Goal: Task Accomplishment & Management: Complete application form

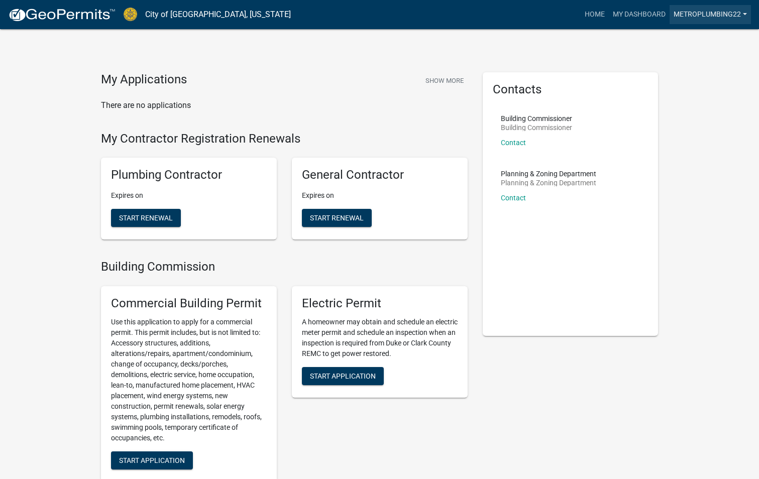
click at [698, 16] on link "metroplumbing22" at bounding box center [709, 14] width 81 height 19
click at [688, 61] on link "Contractor Profile" at bounding box center [708, 65] width 86 height 24
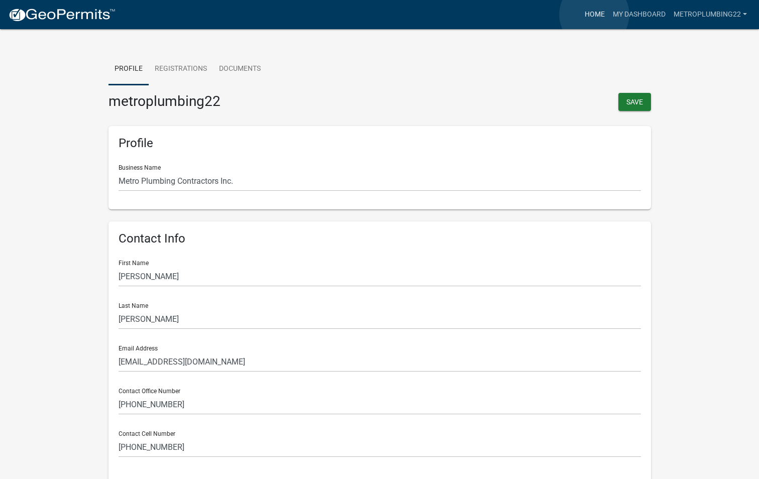
click at [594, 15] on link "Home" at bounding box center [594, 14] width 28 height 19
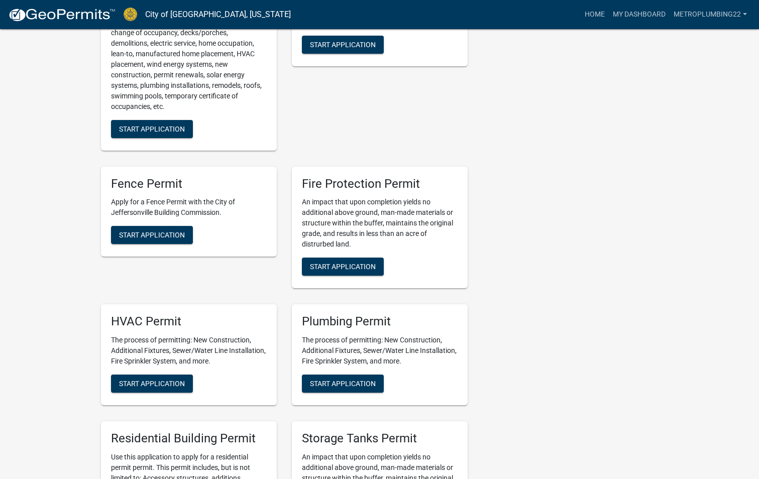
scroll to position [452, 0]
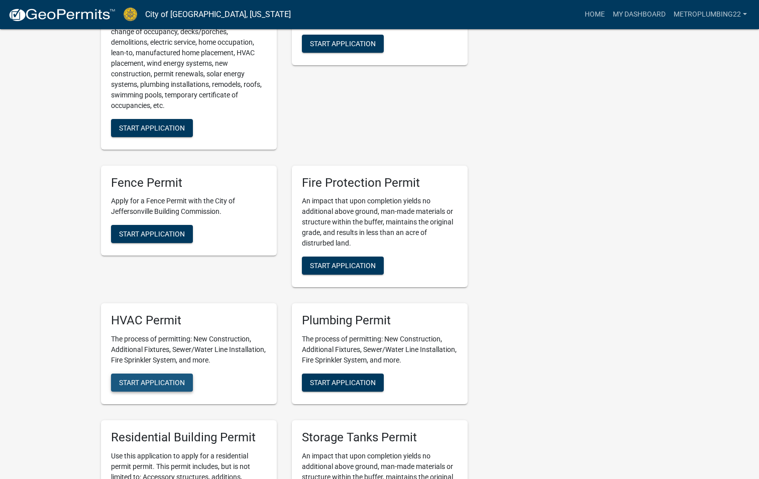
click at [151, 381] on span "Start Application" at bounding box center [152, 383] width 66 height 8
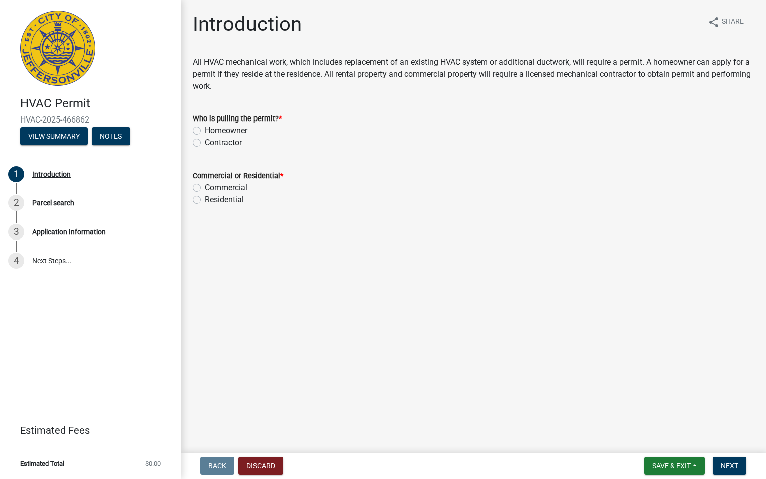
click at [205, 144] on label "Contractor" at bounding box center [223, 143] width 37 height 12
click at [205, 143] on input "Contractor" at bounding box center [208, 140] width 7 height 7
radio input "true"
click at [205, 203] on label "Residential" at bounding box center [224, 200] width 39 height 12
click at [205, 200] on input "Residential" at bounding box center [208, 197] width 7 height 7
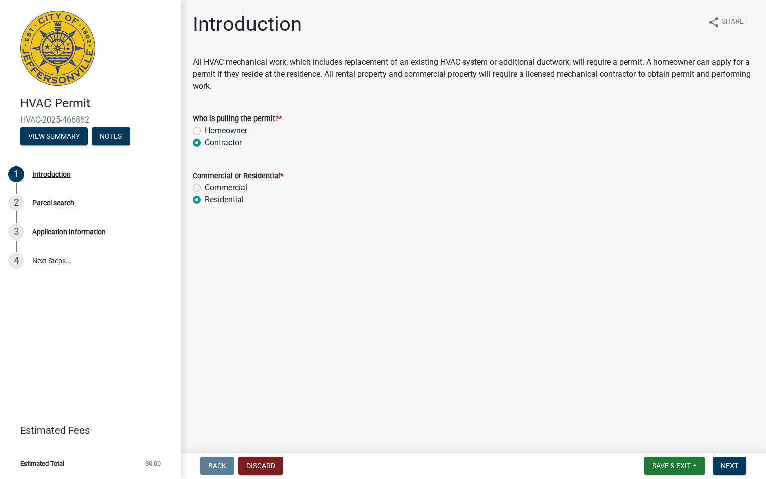
radio input "true"
click at [727, 462] on span "Next" at bounding box center [730, 466] width 18 height 8
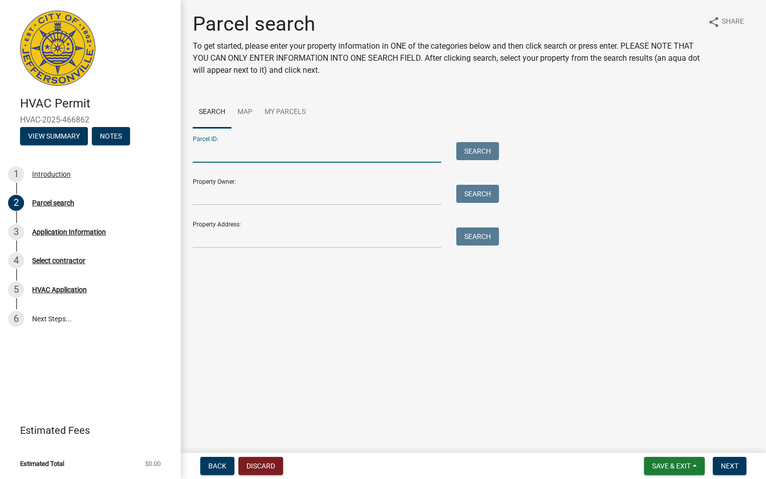
click at [204, 153] on input "Parcel ID:" at bounding box center [317, 152] width 249 height 21
type input "10-42-01-400-624.000-039"
click at [479, 149] on button "Search" at bounding box center [477, 151] width 43 height 18
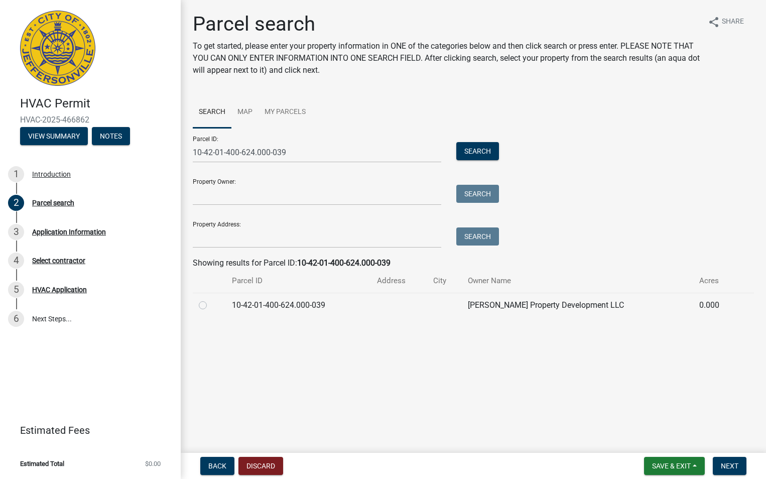
click at [211, 299] on label at bounding box center [211, 299] width 0 height 0
click at [211, 306] on input "radio" at bounding box center [214, 302] width 7 height 7
radio input "true"
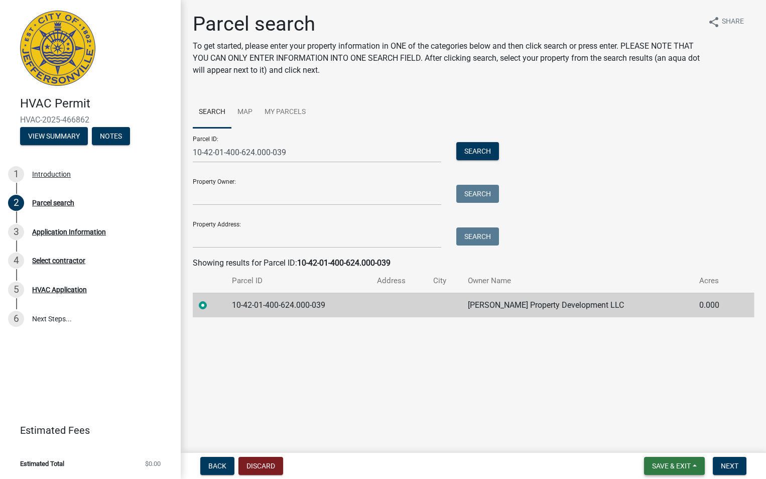
click at [652, 460] on button "Save & Exit" at bounding box center [674, 466] width 61 height 18
drag, startPoint x: 513, startPoint y: 397, endPoint x: 750, endPoint y: 462, distance: 245.7
click at [547, 405] on main "Parcel search To get started, please enter your property information in ONE of …" at bounding box center [473, 224] width 585 height 449
click at [735, 469] on span "Next" at bounding box center [730, 466] width 18 height 8
click at [721, 462] on span "Next" at bounding box center [730, 466] width 18 height 8
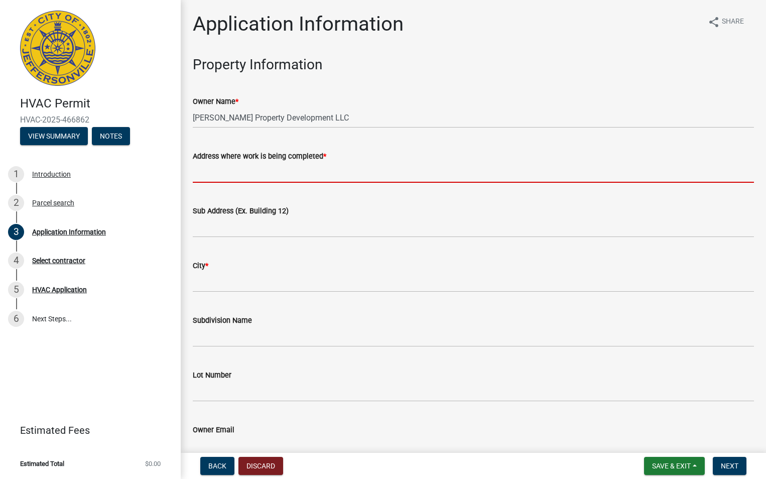
click at [233, 170] on input "Address where work is being completed *" at bounding box center [473, 172] width 561 height 21
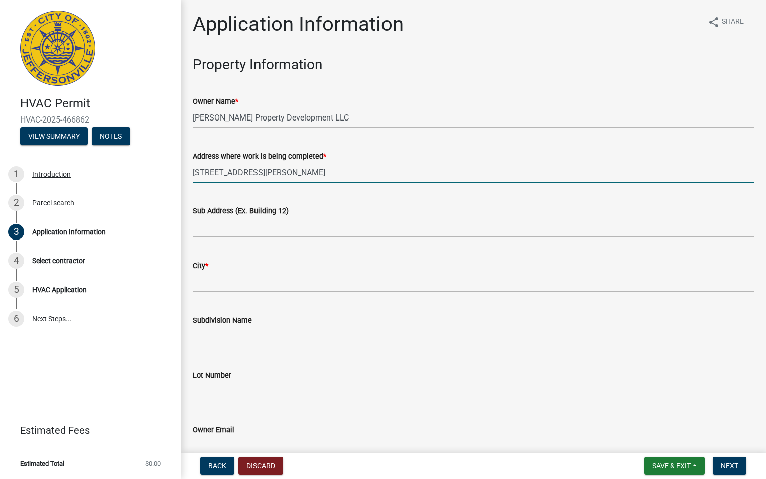
type input "1189 Dustin's Way"
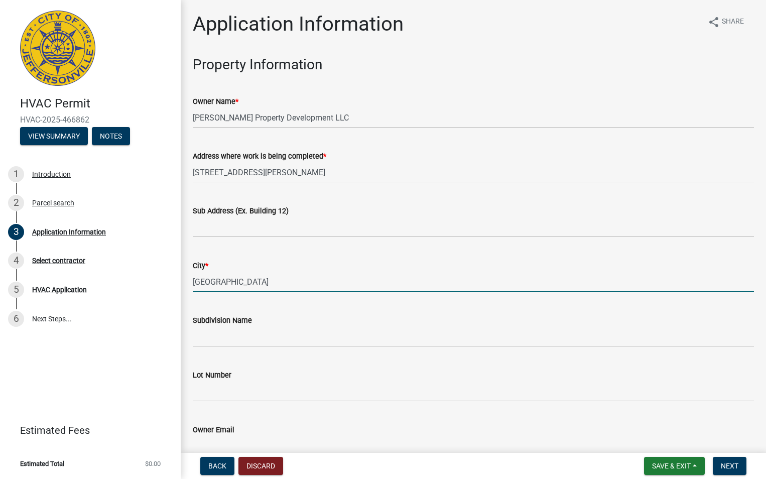
type input "Jeffersonville"
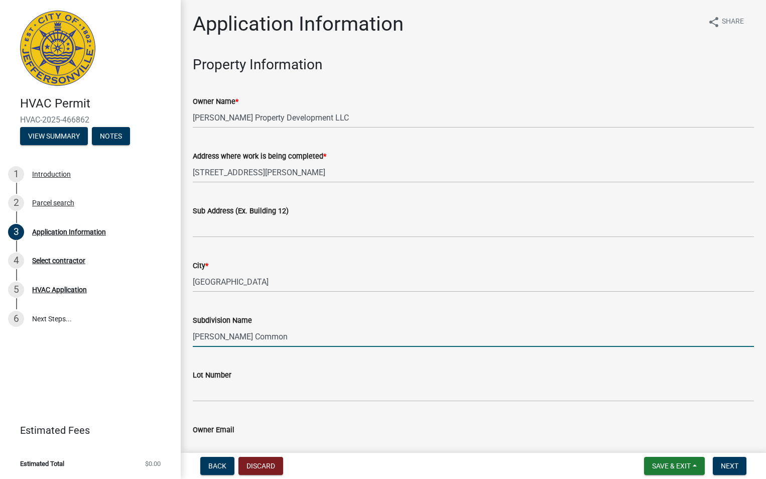
type input "Ellingsworth Common"
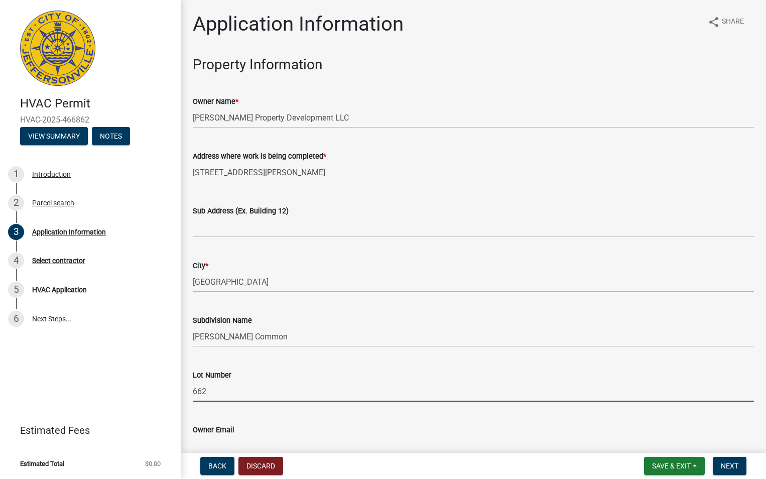
type input "662"
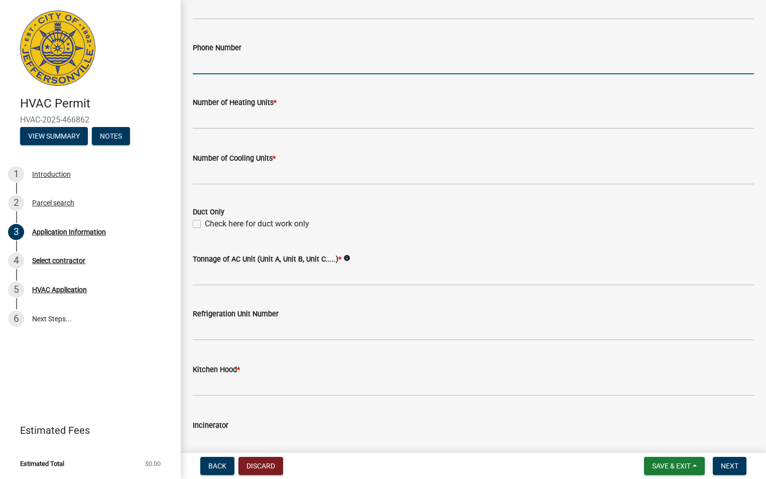
scroll to position [477, 0]
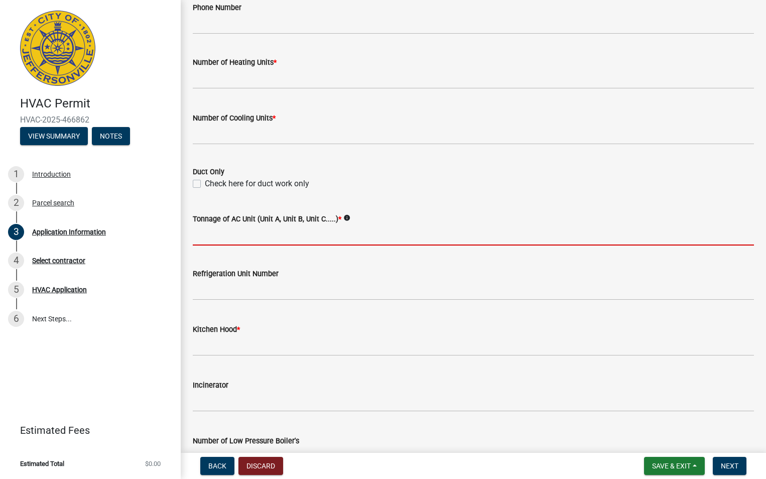
click at [236, 231] on input "Tonnage of AC Unit (Unit A, Unit B, Unit C.....) *" at bounding box center [473, 235] width 561 height 21
type input "2.5"
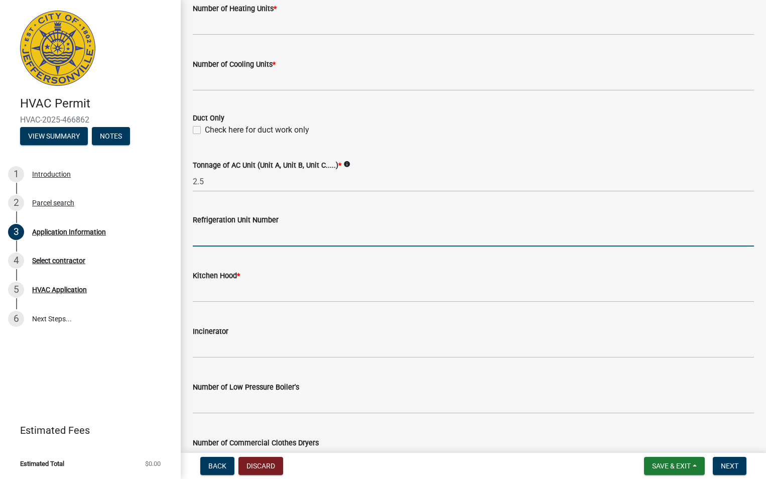
scroll to position [654, 0]
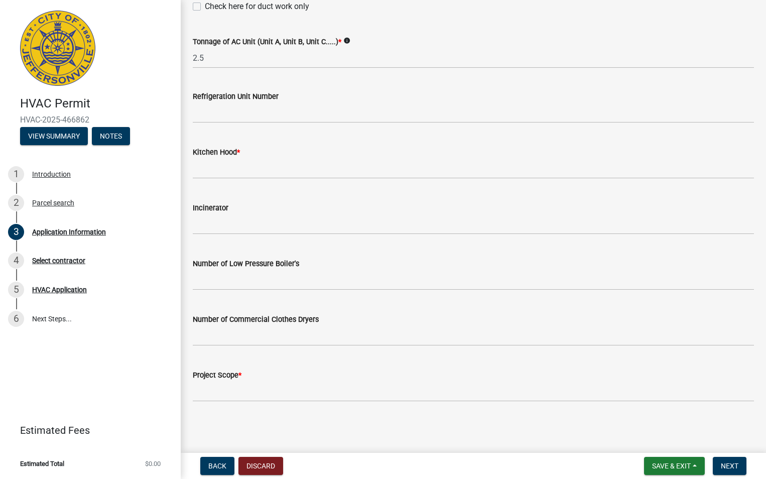
click at [339, 40] on span "*" at bounding box center [339, 42] width 3 height 9
click at [339, 48] on input "2.5" at bounding box center [473, 58] width 561 height 21
click at [343, 41] on icon "info" at bounding box center [346, 40] width 7 height 7
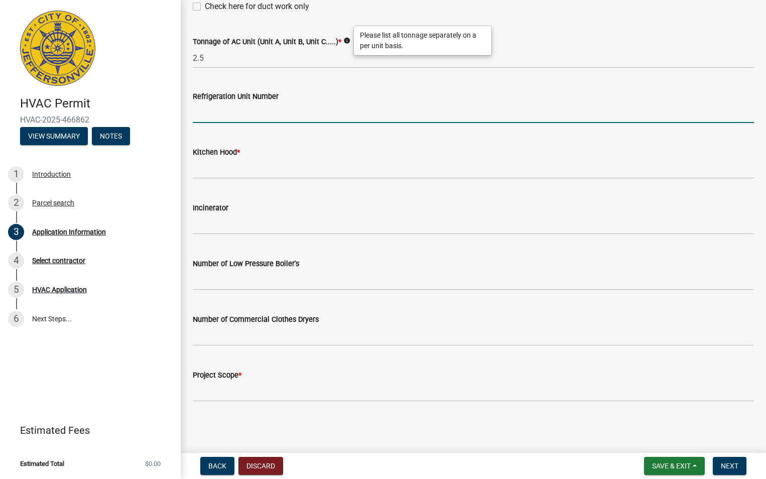
click at [262, 116] on input "text" at bounding box center [473, 112] width 561 height 21
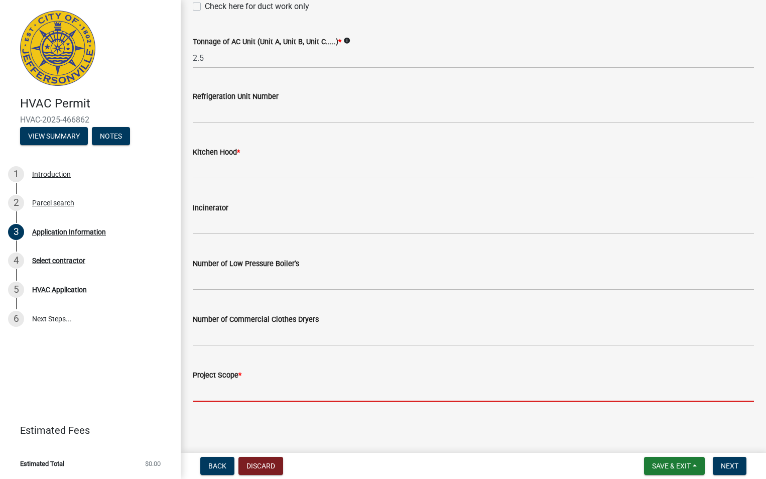
click at [241, 387] on input "Project Scope *" at bounding box center [473, 391] width 561 height 21
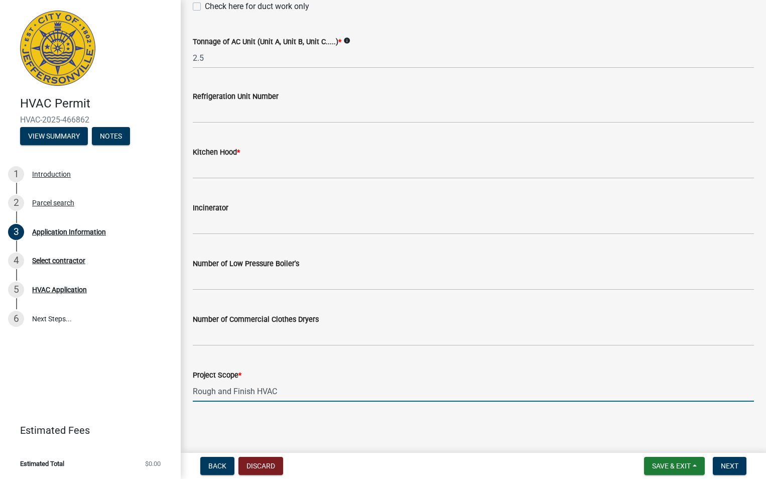
type input "Rough and Finish HVAC"
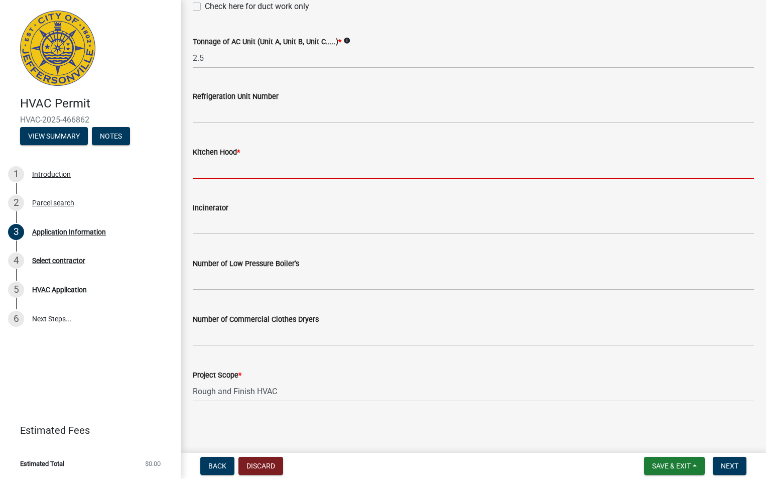
click at [230, 173] on input "text" at bounding box center [473, 168] width 561 height 21
type input "1"
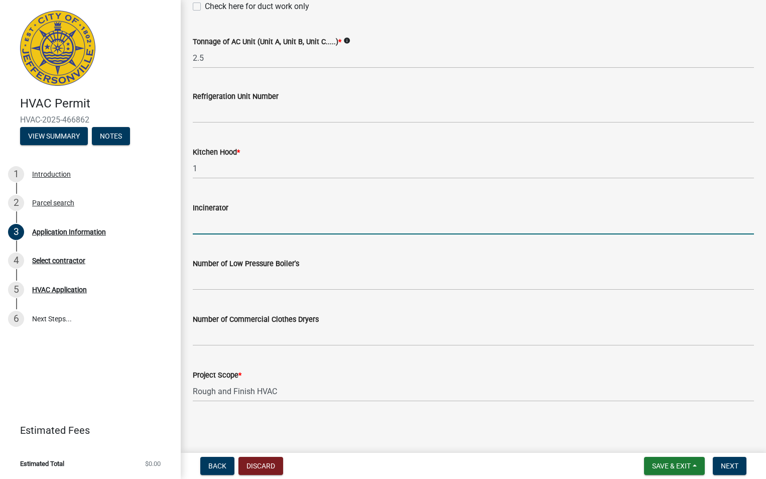
click at [232, 222] on input "text" at bounding box center [473, 224] width 561 height 21
type input "0"
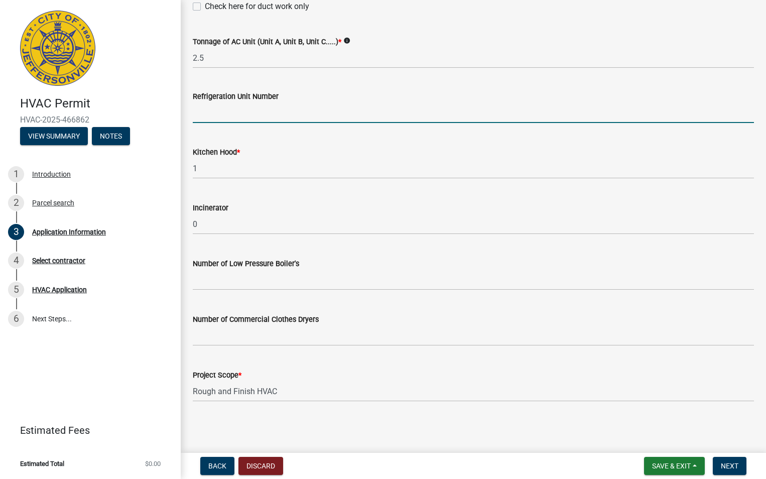
click at [239, 108] on input "text" at bounding box center [473, 112] width 561 height 21
type input "1"
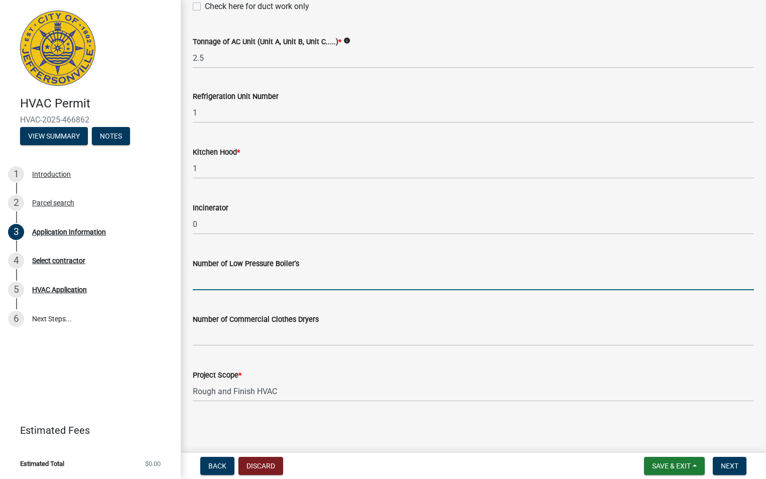
click at [270, 279] on input "text" at bounding box center [473, 280] width 561 height 21
type input "0"
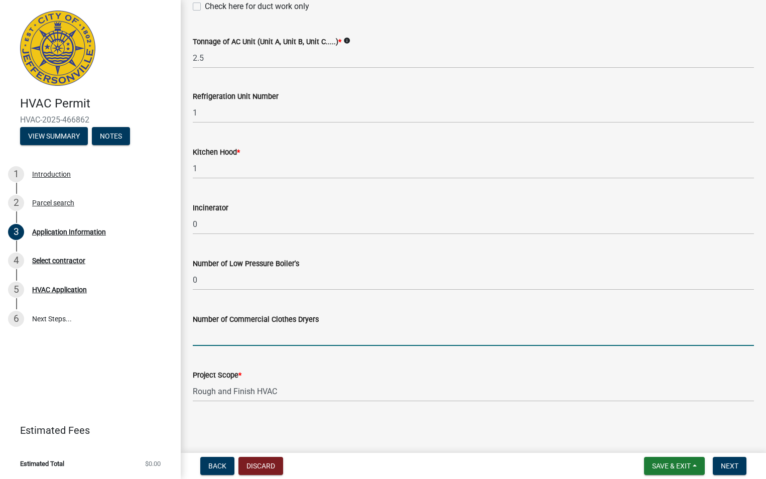
click at [281, 341] on input "text" at bounding box center [473, 335] width 561 height 21
type input "0"
click at [738, 471] on button "Next" at bounding box center [730, 466] width 34 height 18
click at [734, 467] on span "Next" at bounding box center [730, 466] width 18 height 8
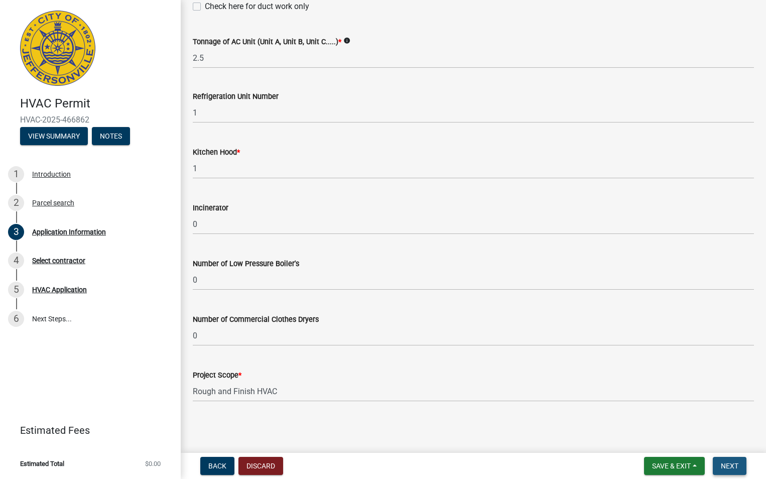
click at [720, 465] on button "Next" at bounding box center [730, 466] width 34 height 18
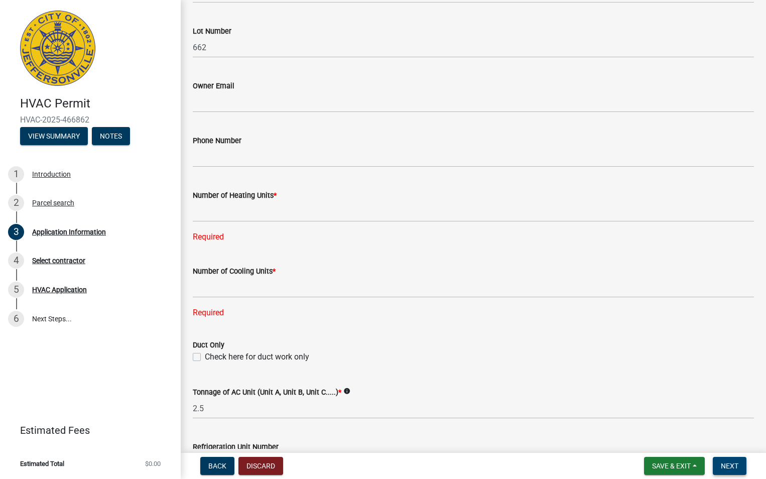
scroll to position [343, 0]
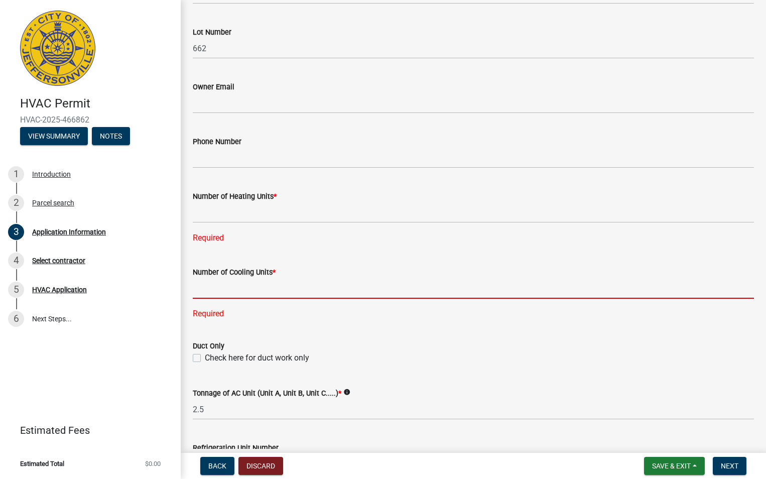
click at [198, 292] on input "text" at bounding box center [473, 288] width 561 height 21
type input "1"
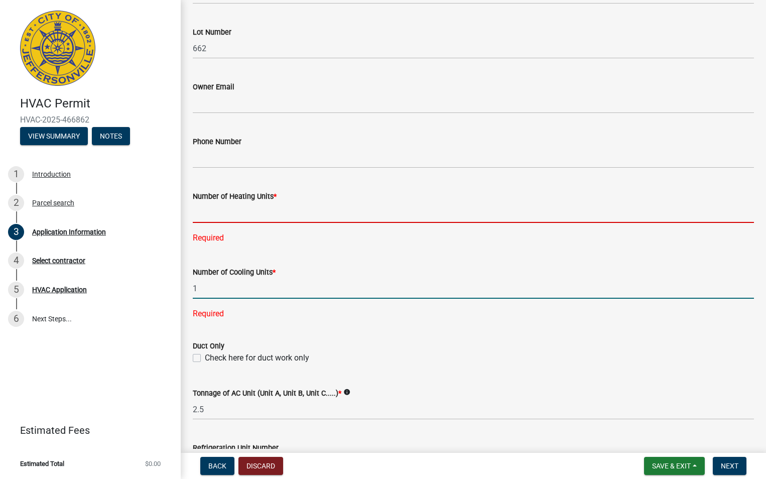
click at [248, 215] on input "text" at bounding box center [473, 212] width 561 height 21
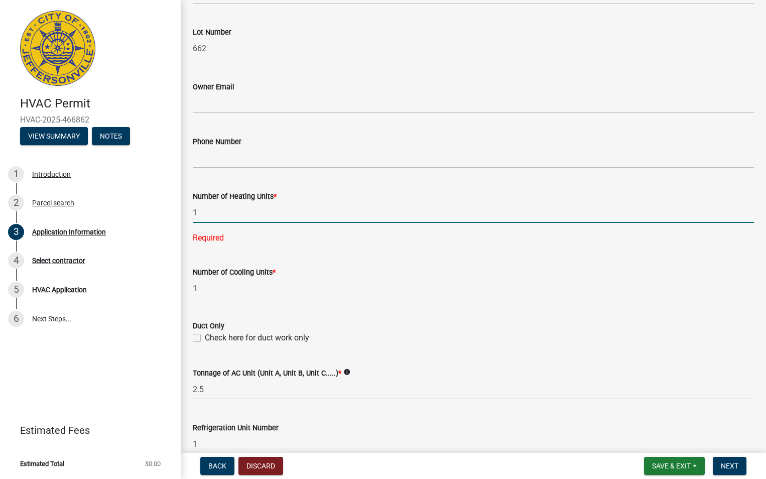
type input "1"
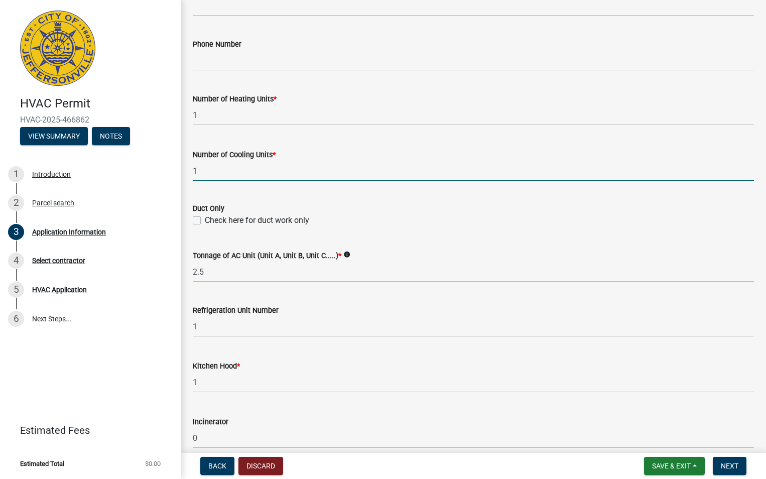
scroll to position [443, 0]
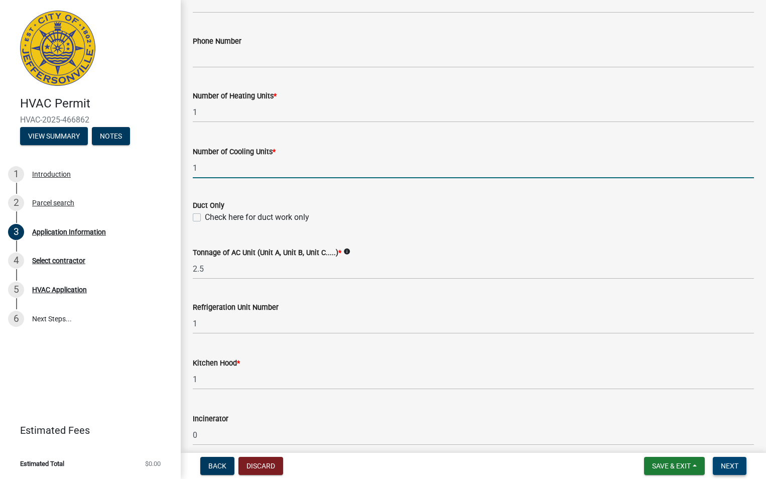
click at [723, 458] on button "Next" at bounding box center [730, 466] width 34 height 18
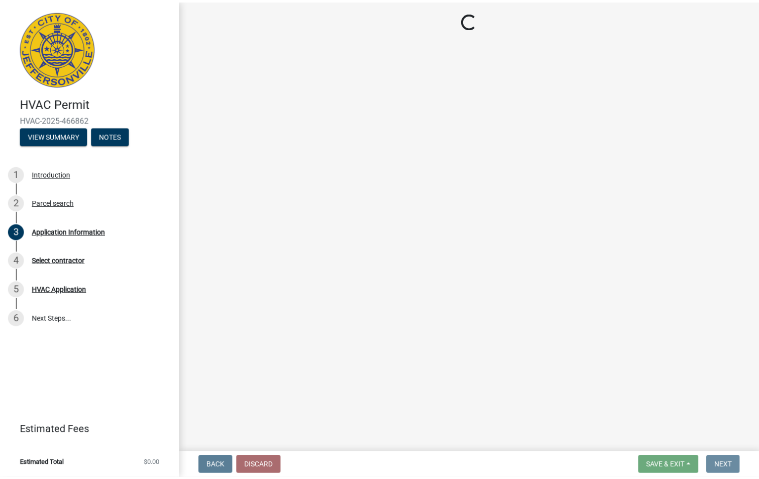
scroll to position [0, 0]
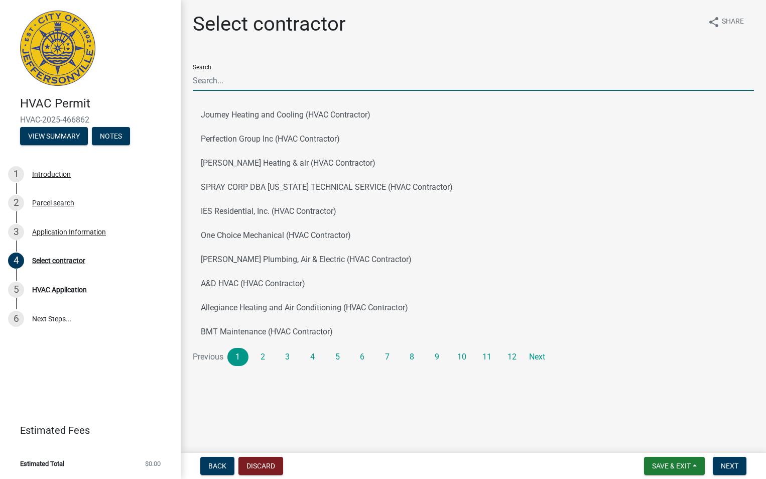
click at [225, 87] on input "Search" at bounding box center [473, 80] width 561 height 21
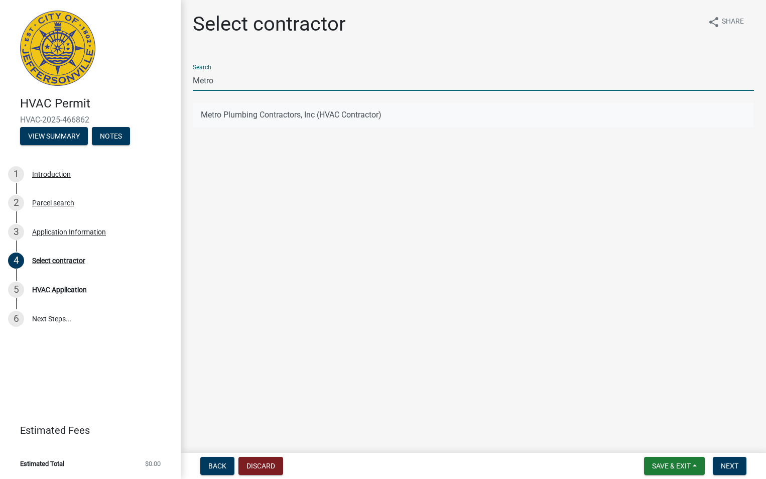
type input "Metro"
click at [247, 113] on button "Metro Plumbing Contractors, Inc (HVAC Contractor)" at bounding box center [473, 115] width 561 height 24
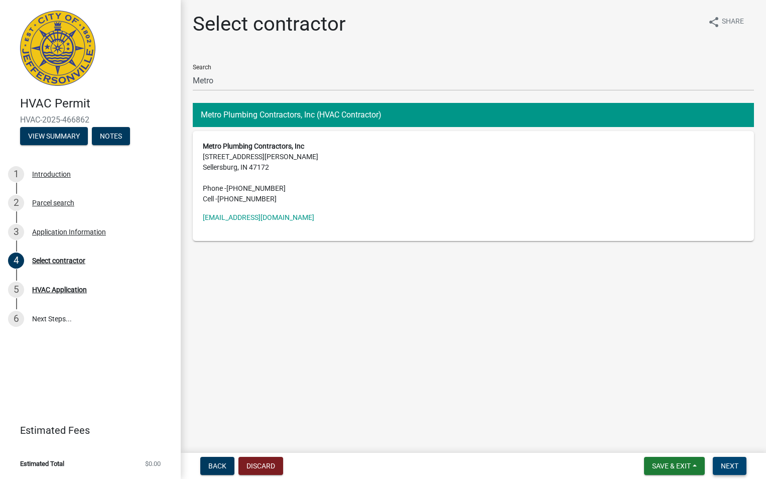
click at [731, 463] on span "Next" at bounding box center [730, 466] width 18 height 8
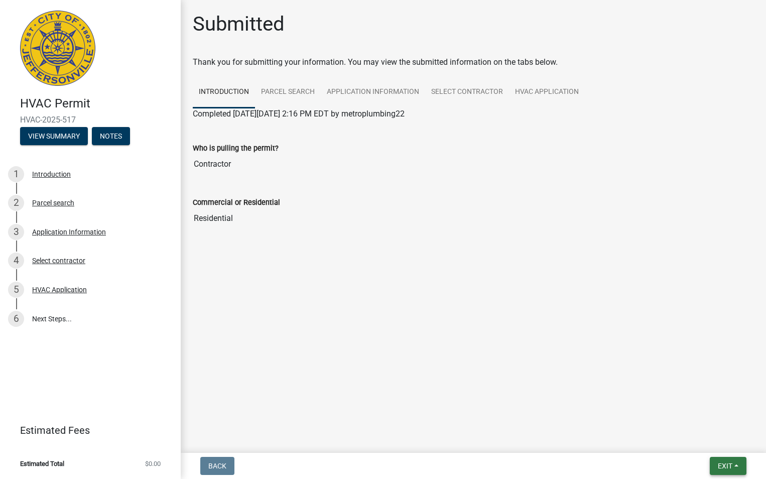
click at [723, 464] on span "Exit" at bounding box center [725, 466] width 15 height 8
click at [712, 443] on button "Save & Exit" at bounding box center [706, 440] width 80 height 24
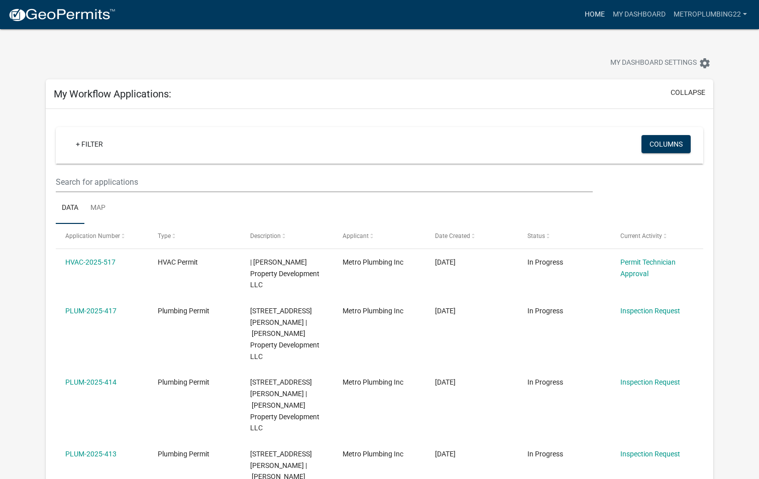
click at [592, 19] on link "Home" at bounding box center [594, 14] width 28 height 19
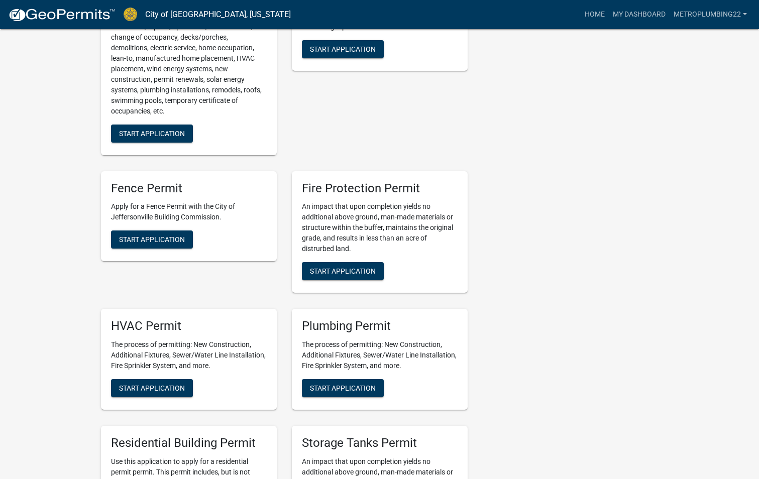
scroll to position [452, 0]
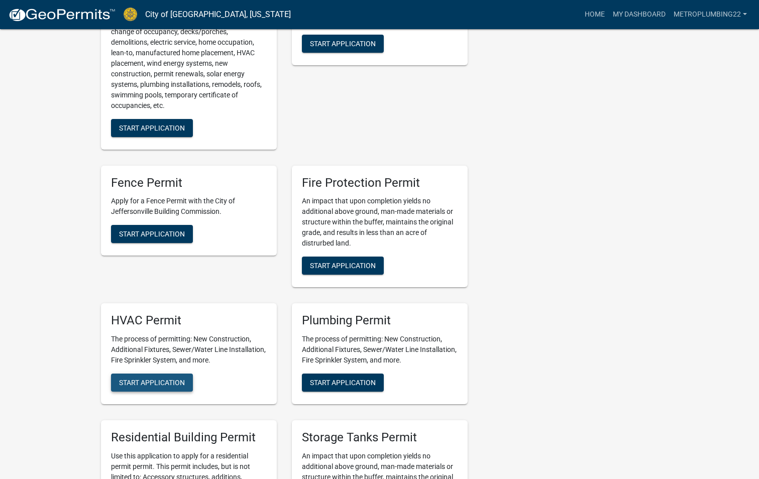
click at [179, 377] on button "Start Application" at bounding box center [152, 383] width 82 height 18
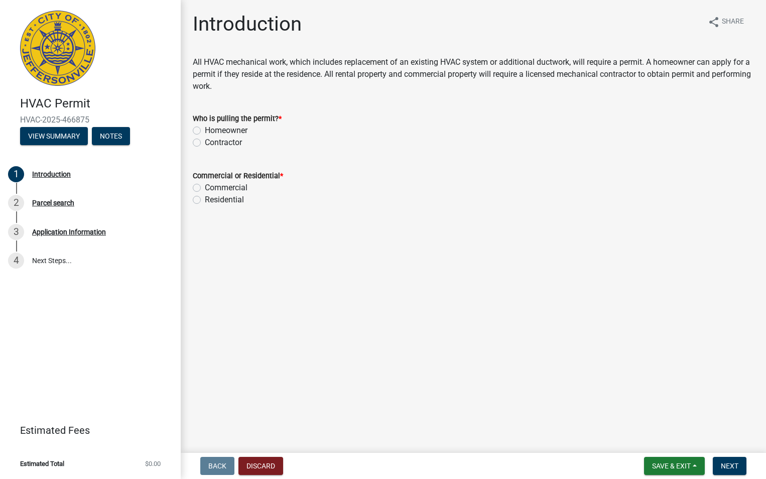
click at [205, 145] on label "Contractor" at bounding box center [223, 143] width 37 height 12
click at [205, 143] on input "Contractor" at bounding box center [208, 140] width 7 height 7
radio input "true"
click at [205, 199] on label "Residential" at bounding box center [224, 200] width 39 height 12
click at [205, 199] on input "Residential" at bounding box center [208, 197] width 7 height 7
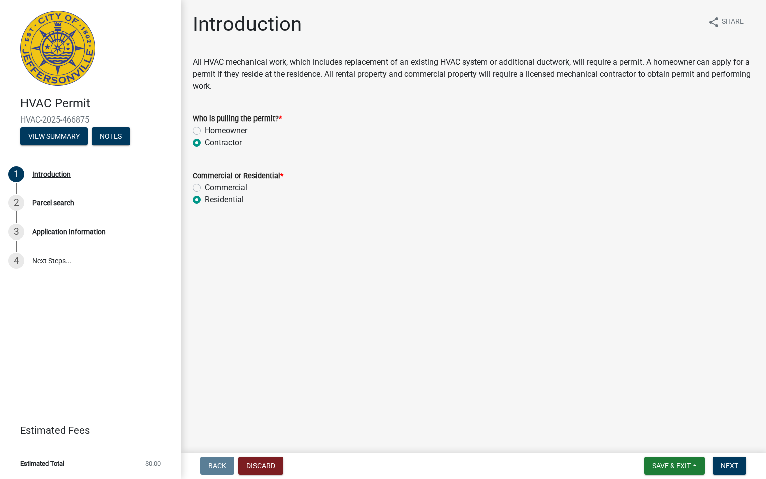
radio input "true"
click at [733, 464] on span "Next" at bounding box center [730, 466] width 18 height 8
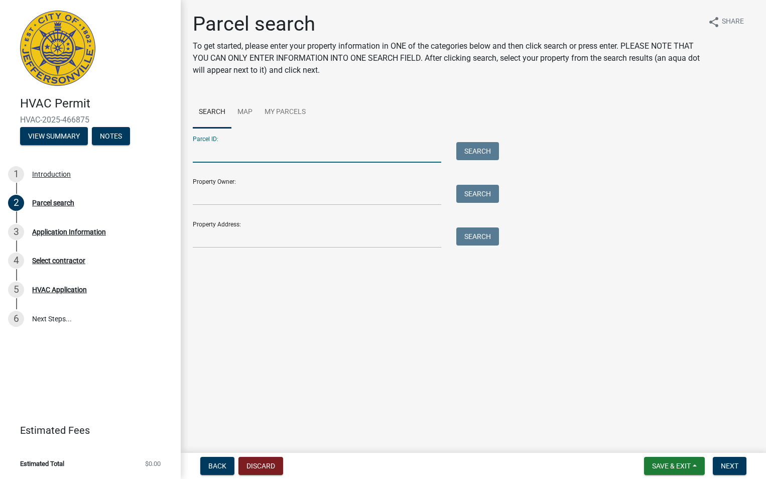
click at [240, 153] on input "Parcel ID:" at bounding box center [317, 152] width 249 height 21
type input "10-42-01-400-622.000-039"
click at [469, 151] on button "Search" at bounding box center [477, 151] width 43 height 18
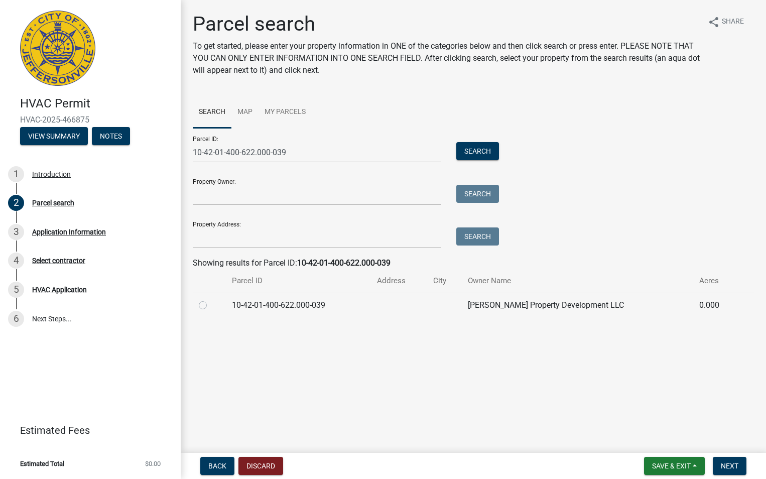
drag, startPoint x: 203, startPoint y: 307, endPoint x: 210, endPoint y: 313, distance: 8.9
click at [203, 309] on div at bounding box center [209, 305] width 21 height 12
click at [211, 299] on label at bounding box center [211, 299] width 0 height 0
click at [211, 304] on input "radio" at bounding box center [214, 302] width 7 height 7
radio input "true"
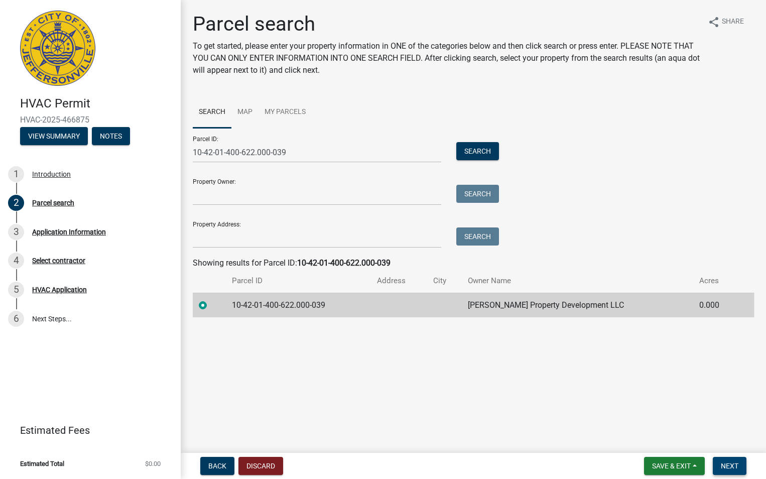
click at [734, 462] on span "Next" at bounding box center [730, 466] width 18 height 8
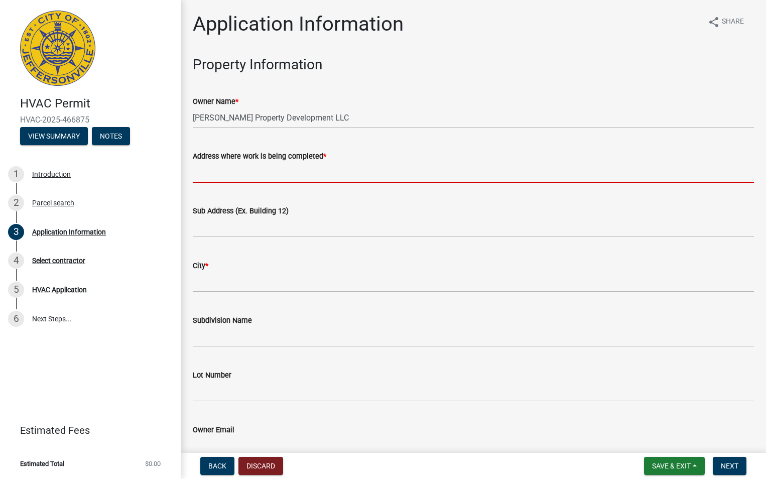
click at [326, 175] on input "Address where work is being completed *" at bounding box center [473, 172] width 561 height 21
type input "1185 Dustin's Way"
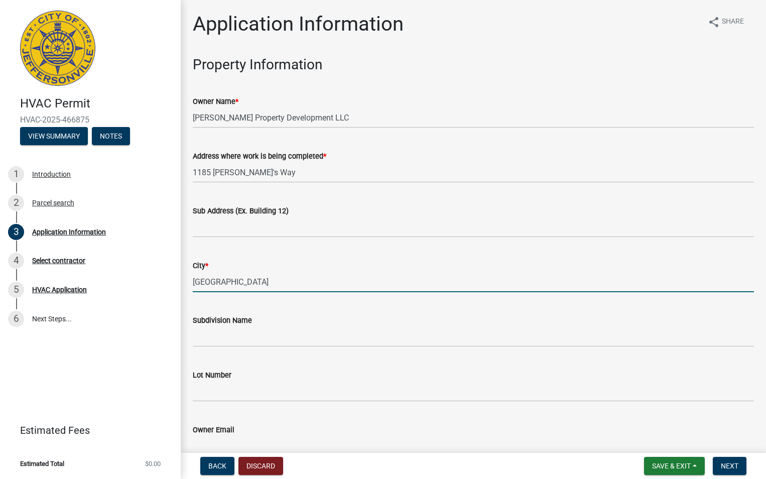
type input "Jeffersonville"
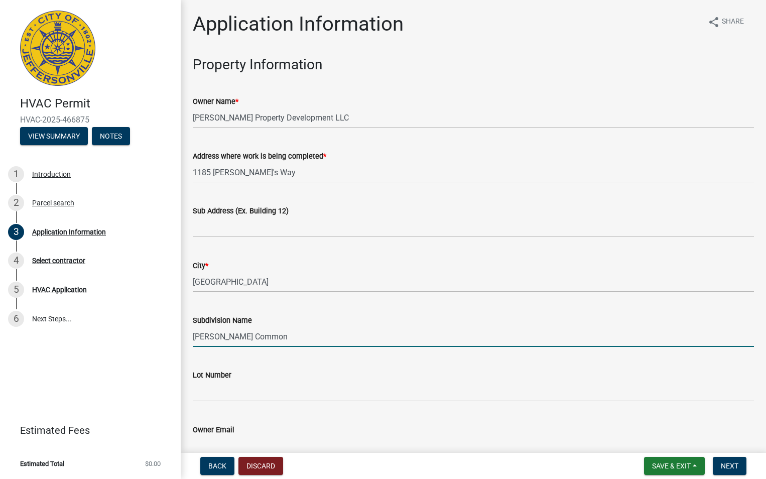
type input "Ellingsworth Common"
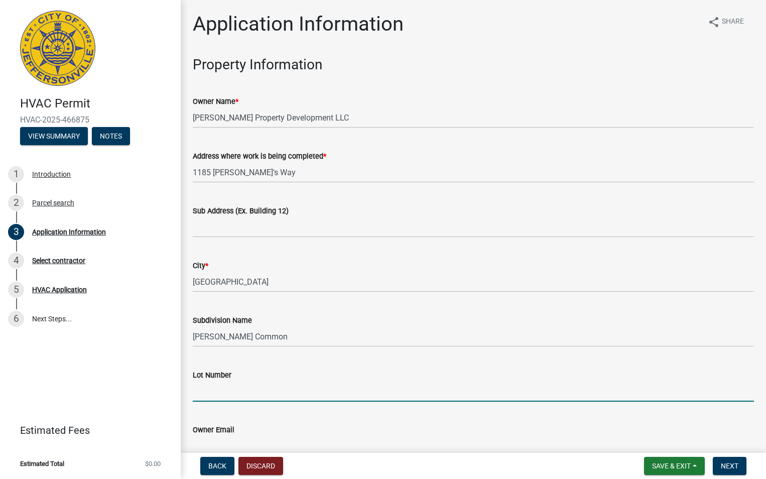
type input "5"
type input "660"
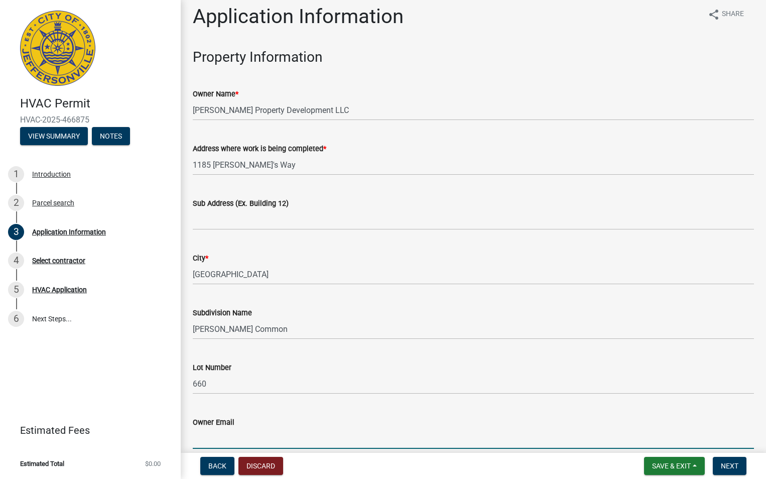
scroll to position [276, 0]
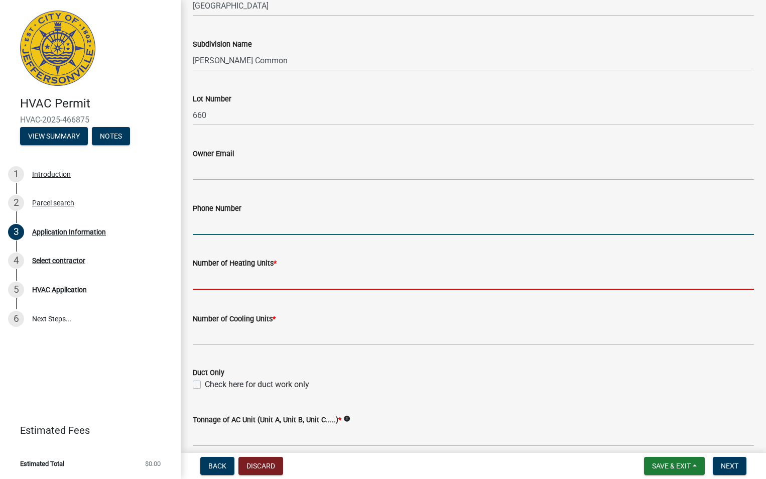
click at [250, 277] on input "text" at bounding box center [473, 279] width 561 height 21
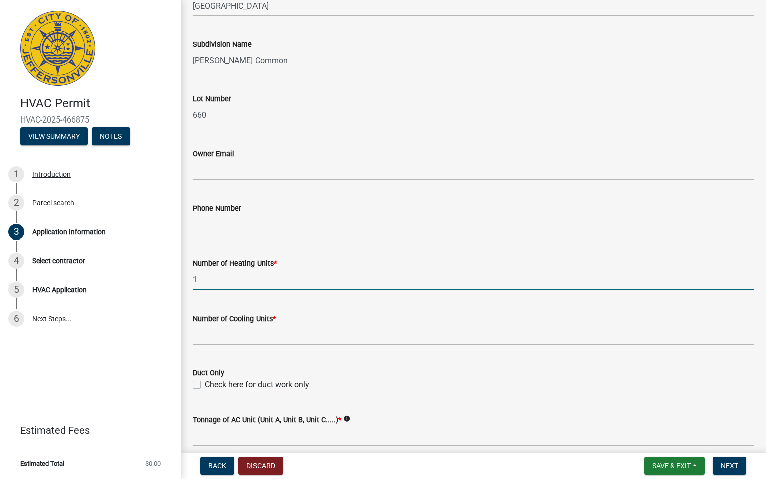
type input "1"
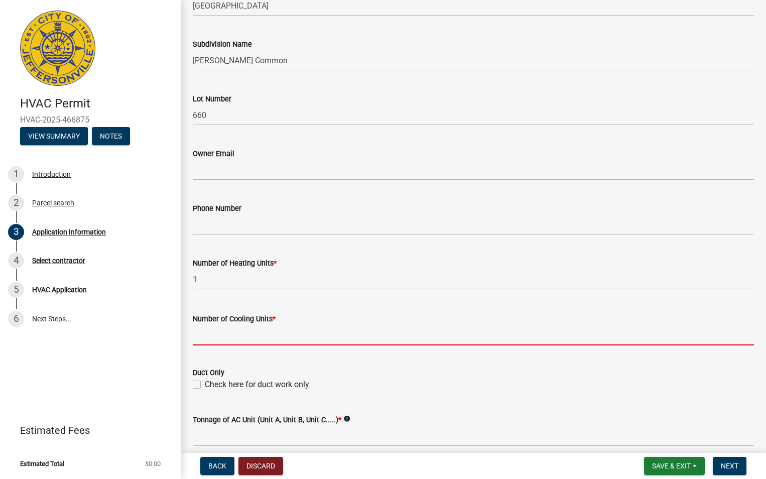
drag, startPoint x: 247, startPoint y: 338, endPoint x: 249, endPoint y: 343, distance: 5.4
click at [248, 338] on input "text" at bounding box center [473, 335] width 561 height 21
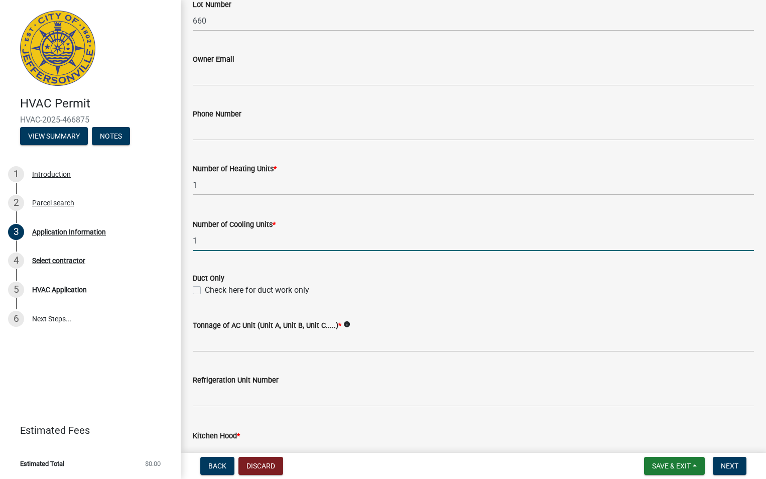
scroll to position [377, 0]
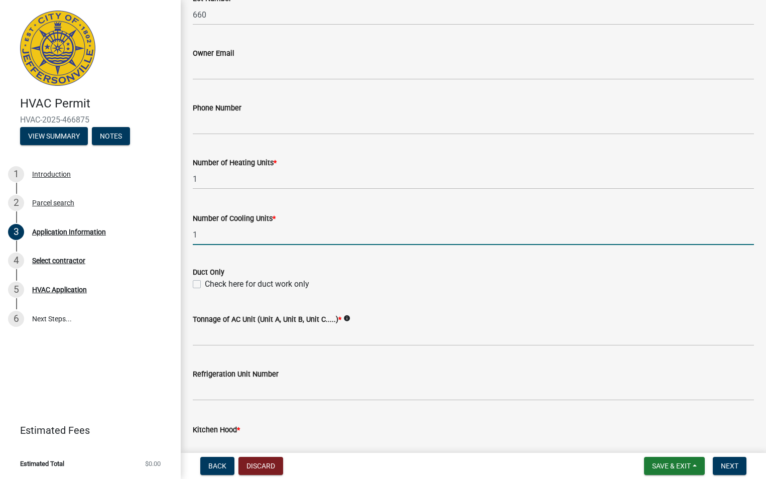
type input "1"
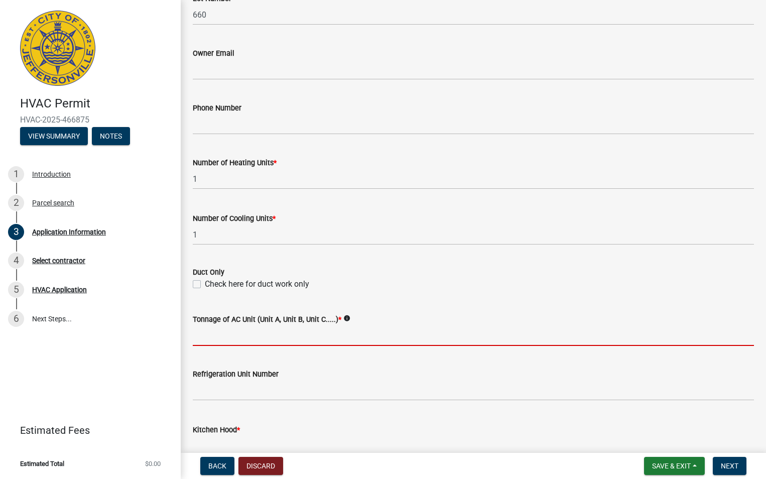
click at [238, 338] on input "Tonnage of AC Unit (Unit A, Unit B, Unit C.....) *" at bounding box center [473, 335] width 561 height 21
type input "2.5"
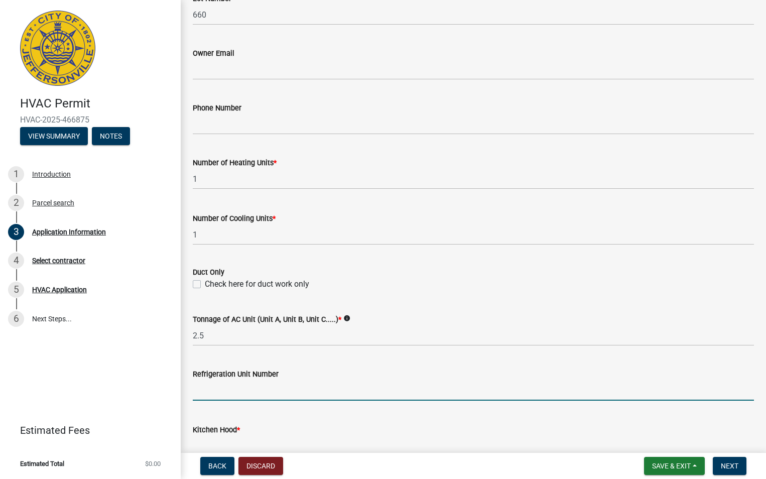
click at [252, 395] on input "text" at bounding box center [473, 390] width 561 height 21
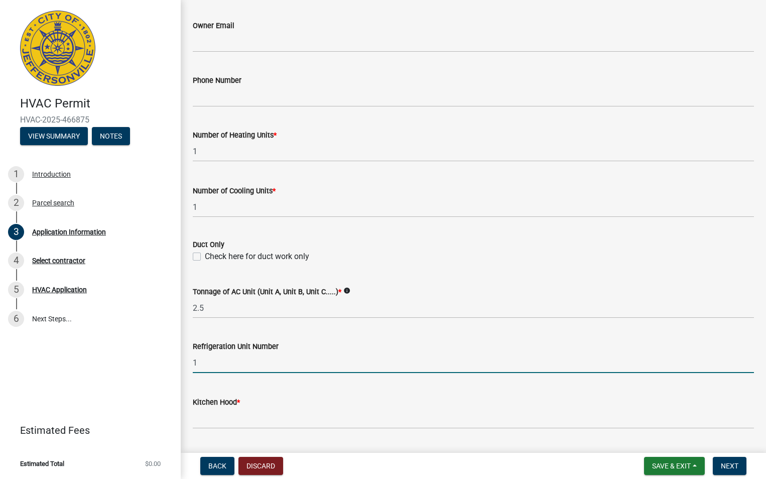
scroll to position [427, 0]
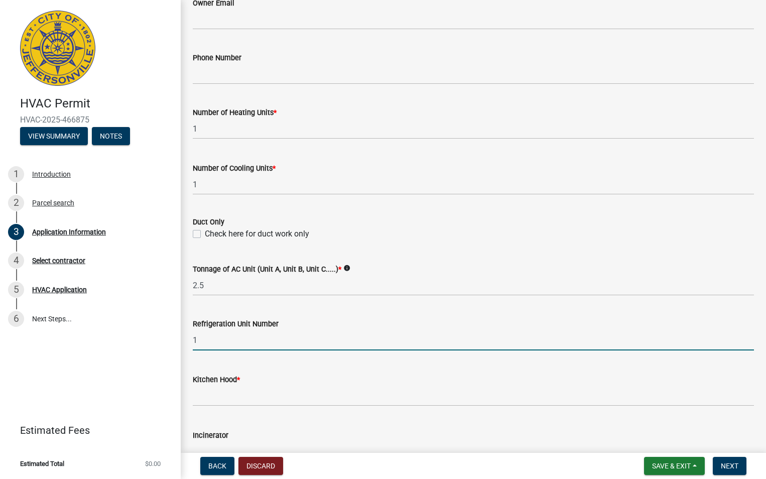
type input "1"
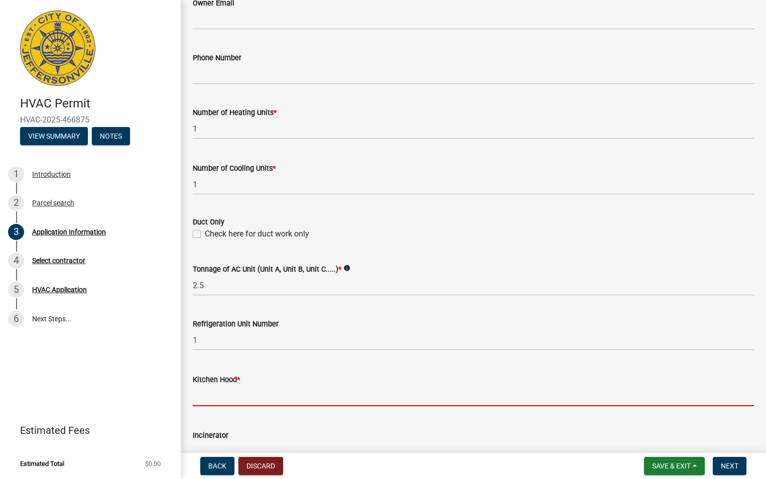
click at [251, 394] on input "text" at bounding box center [473, 396] width 561 height 21
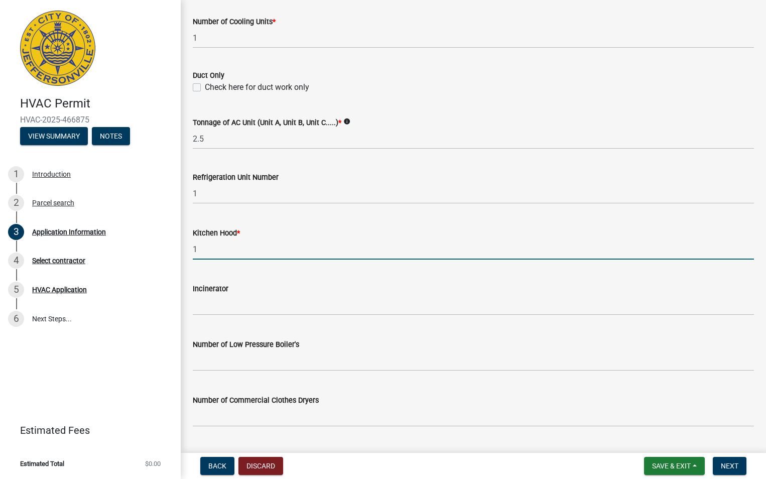
scroll to position [577, 0]
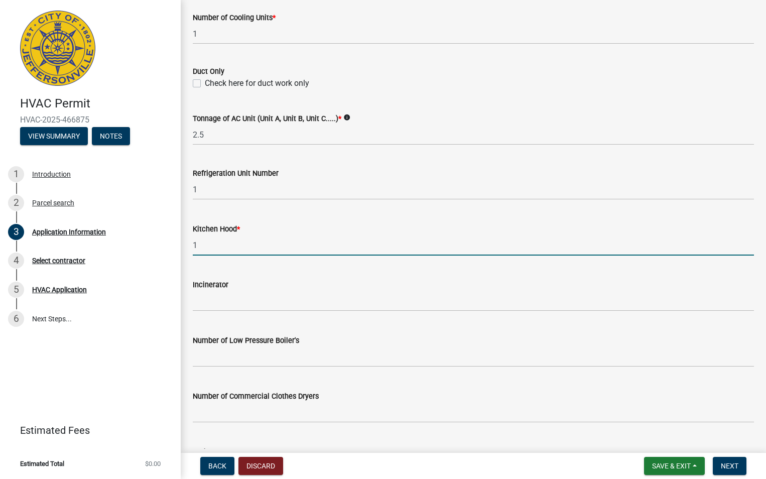
type input "1"
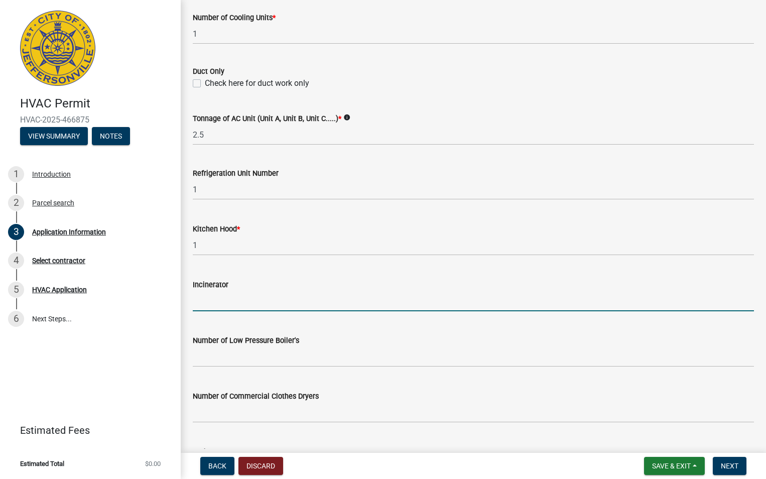
click at [225, 299] on input "text" at bounding box center [473, 301] width 561 height 21
type input "0"
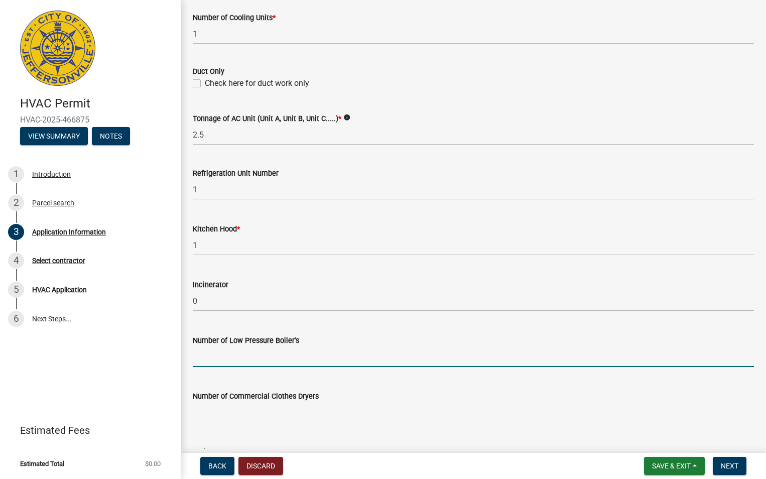
click at [262, 353] on input "text" at bounding box center [473, 356] width 561 height 21
type input "0"
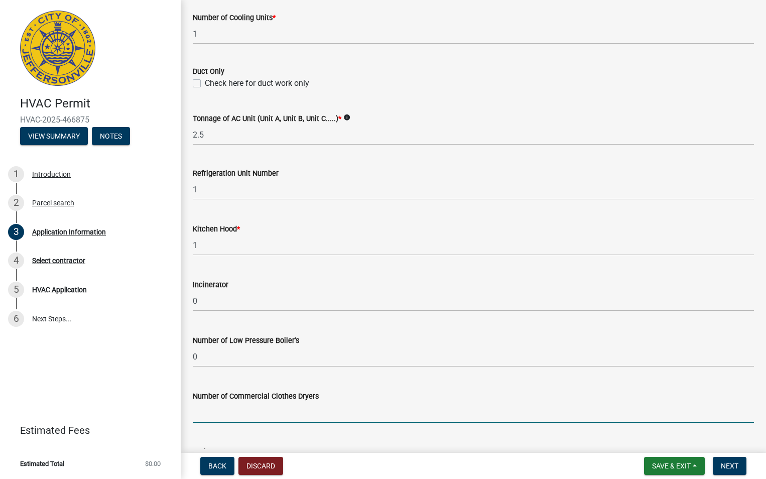
click at [268, 417] on input "text" at bounding box center [473, 412] width 561 height 21
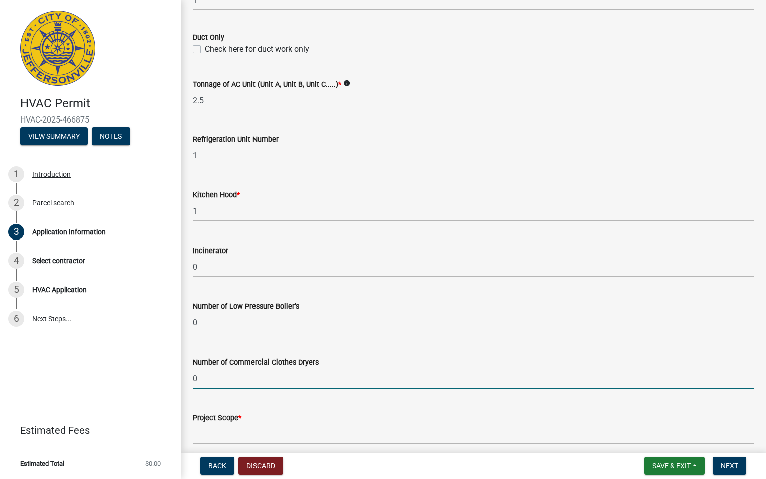
scroll to position [654, 0]
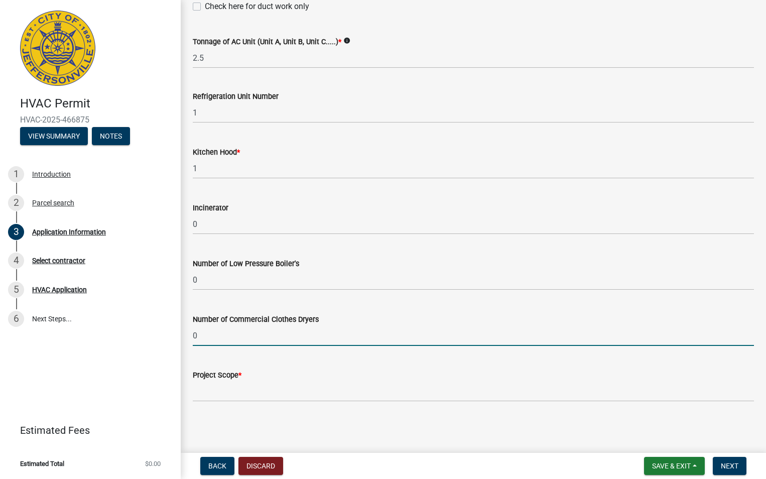
type input "0"
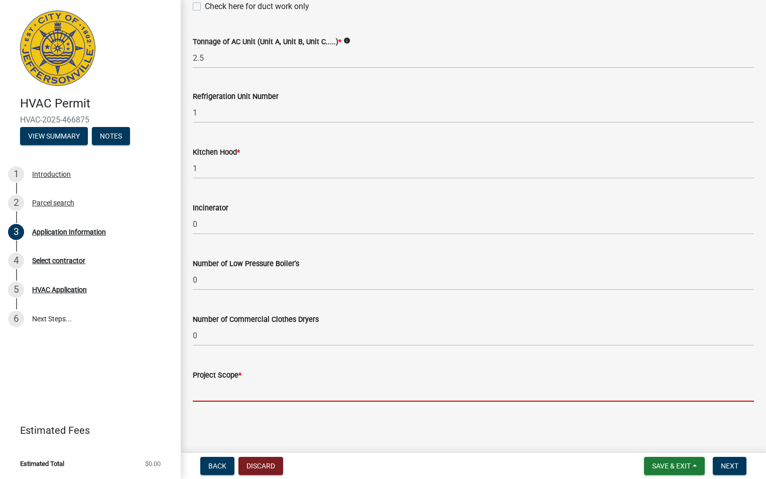
click at [237, 393] on input "Project Scope *" at bounding box center [473, 391] width 561 height 21
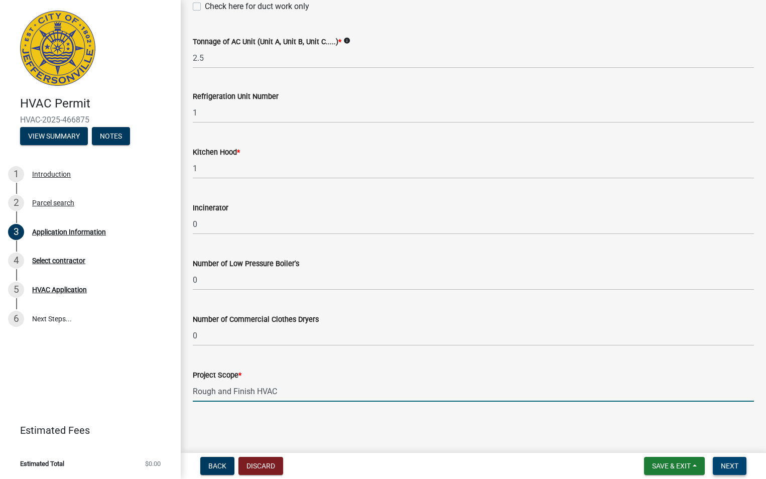
type input "Rough and Finish HVAC"
click at [722, 472] on button "Next" at bounding box center [730, 466] width 34 height 18
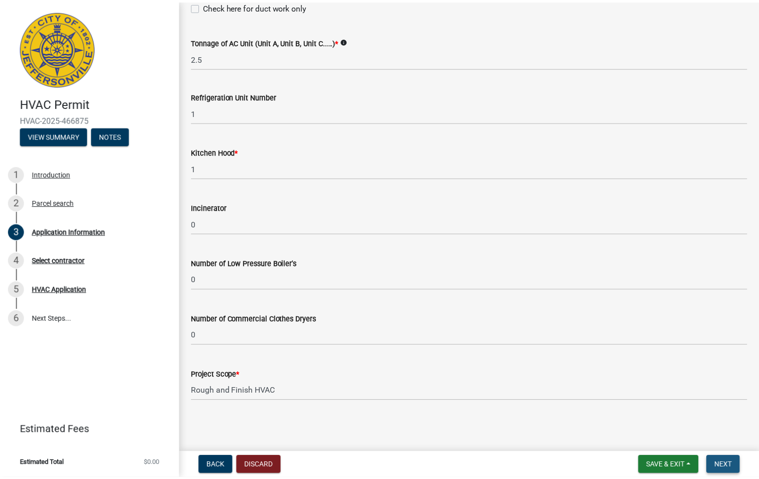
scroll to position [0, 0]
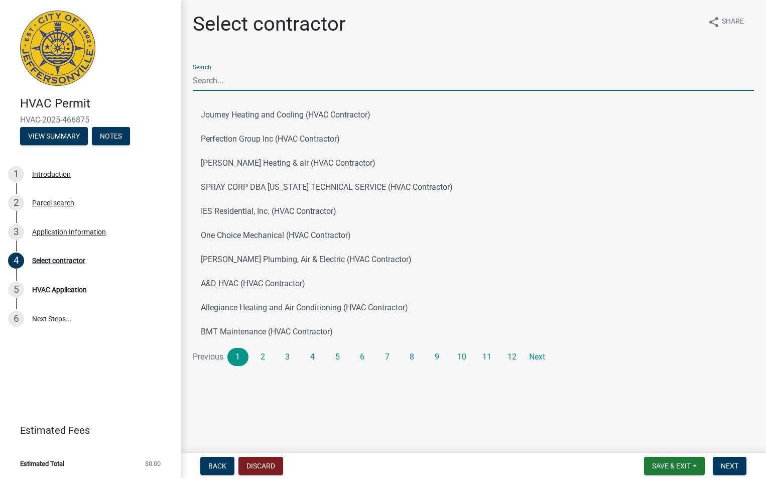
click at [222, 84] on input "Search" at bounding box center [473, 80] width 561 height 21
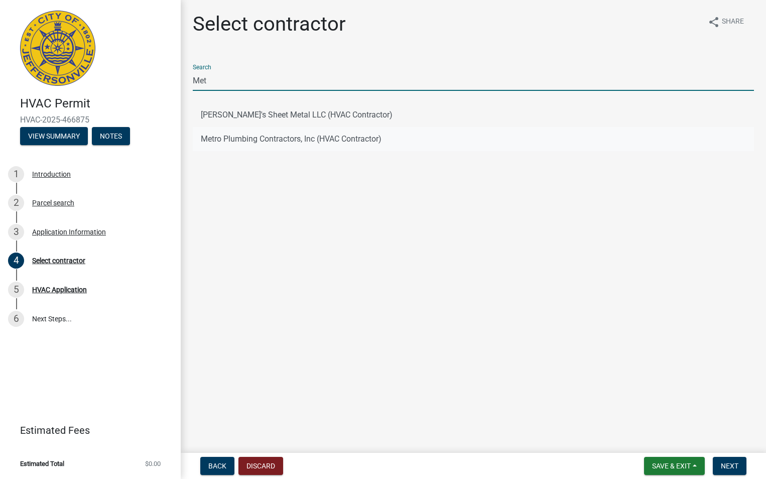
type input "Met"
click at [235, 139] on button "Metro Plumbing Contractors, Inc (HVAC Contractor)" at bounding box center [473, 139] width 561 height 24
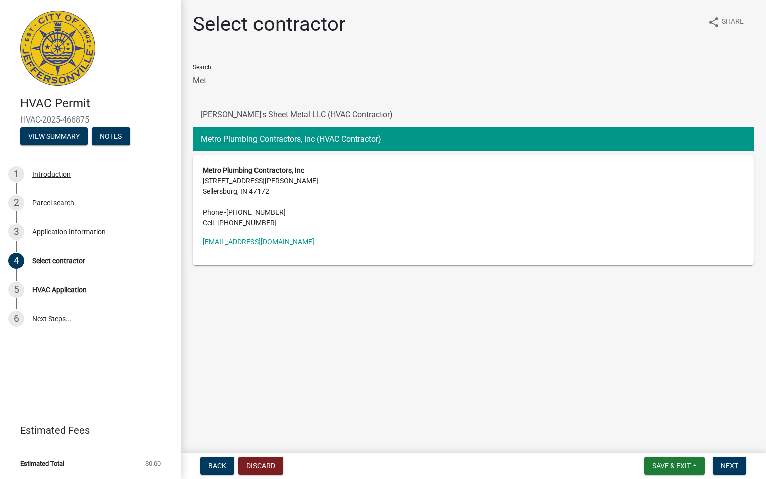
click at [247, 142] on button "Metro Plumbing Contractors, Inc (HVAC Contractor)" at bounding box center [473, 139] width 561 height 24
click at [732, 464] on span "Next" at bounding box center [730, 466] width 18 height 8
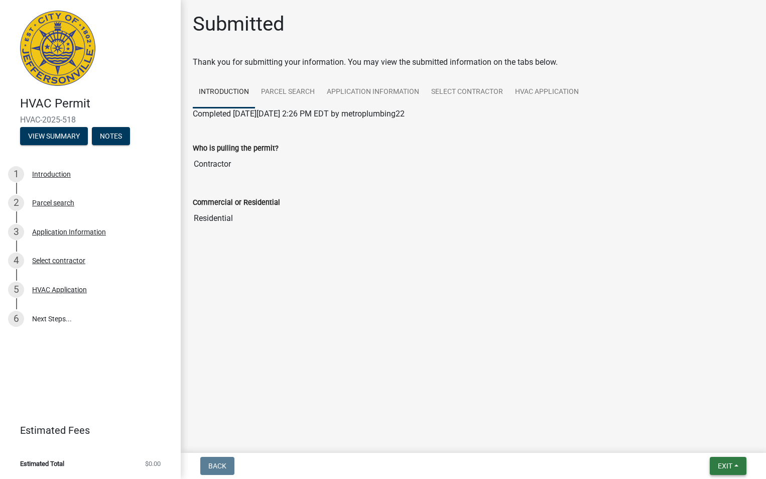
click at [724, 465] on span "Exit" at bounding box center [725, 466] width 15 height 8
click at [704, 442] on button "Save & Exit" at bounding box center [706, 440] width 80 height 24
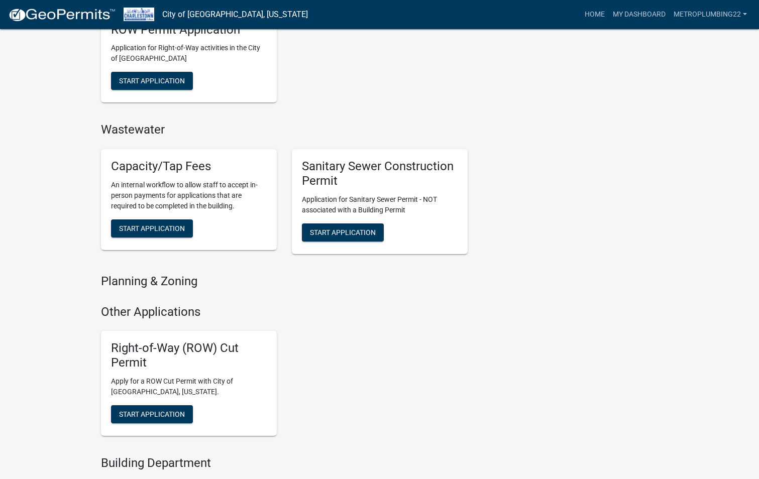
scroll to position [552, 0]
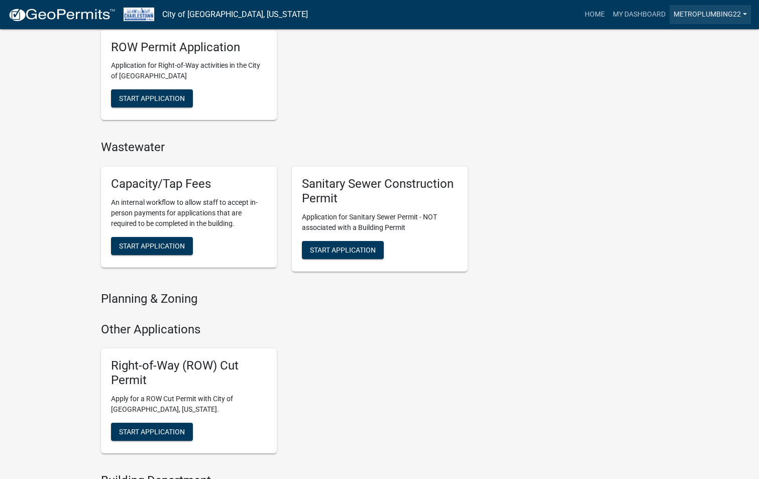
click at [730, 18] on link "metroplumbing22" at bounding box center [709, 14] width 81 height 19
click at [705, 61] on link "Contractor Profile" at bounding box center [708, 65] width 86 height 24
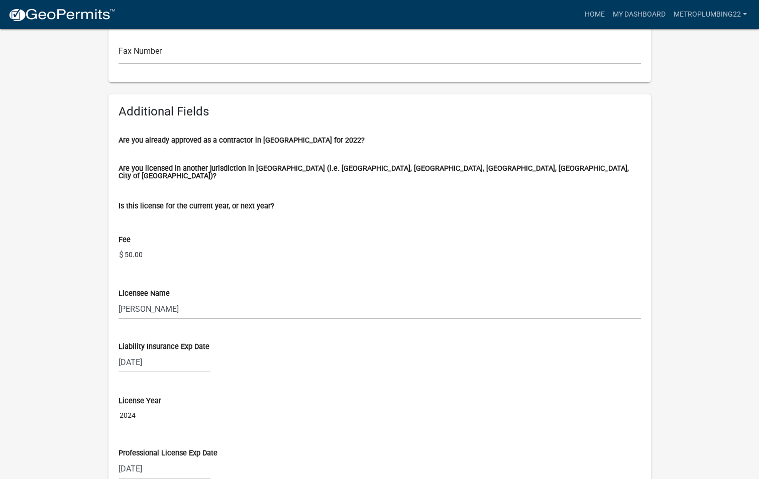
scroll to position [371, 0]
